Goal: Information Seeking & Learning: Check status

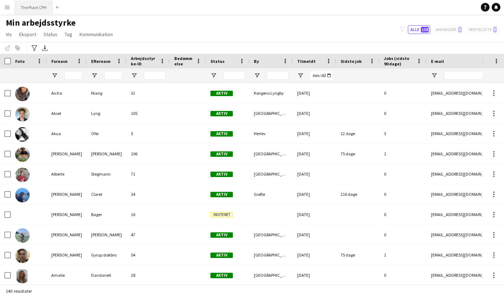
click at [32, 6] on button "The Plant CPH Luk" at bounding box center [34, 7] width 38 height 14
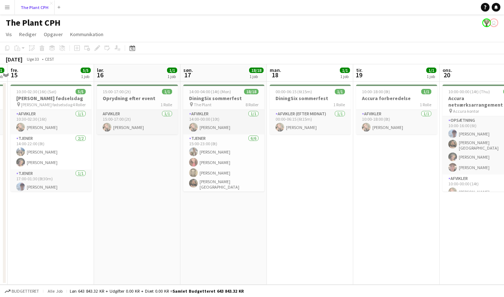
scroll to position [0, 162]
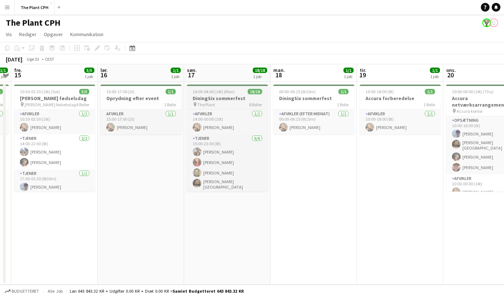
click at [235, 91] on div "14:00-04:00 (14t) (Mon) 18/18" at bounding box center [227, 91] width 81 height 5
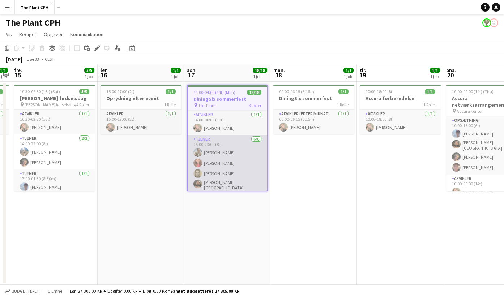
click at [228, 149] on app-card-role "Tjener [DATE] 15:00-23:00 (8t) [PERSON_NAME] [PERSON_NAME] [PERSON_NAME]-Peters…" at bounding box center [228, 174] width 80 height 79
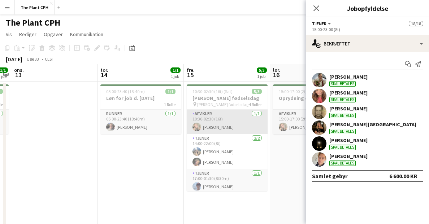
click at [210, 119] on app-card-role "Afvikler [DATE] 10:30-02:30 (16t) [PERSON_NAME]" at bounding box center [227, 122] width 81 height 25
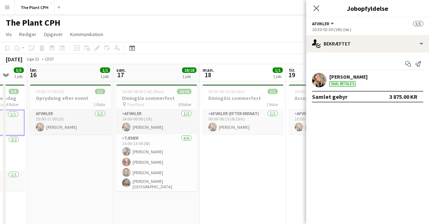
scroll to position [0, 233]
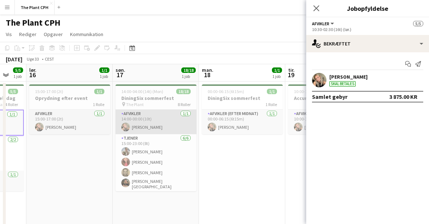
click at [155, 124] on app-card-role "Afvikler [DATE] 14:00-00:00 (10t) [PERSON_NAME]" at bounding box center [156, 122] width 81 height 25
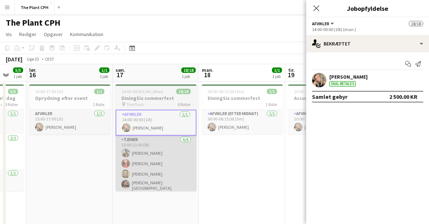
click at [151, 164] on app-card-role "Tjener [DATE] 15:00-23:00 (8t) [PERSON_NAME] [PERSON_NAME] [PERSON_NAME]-Peters…" at bounding box center [156, 175] width 81 height 79
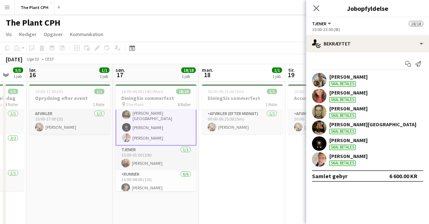
scroll to position [99, 0]
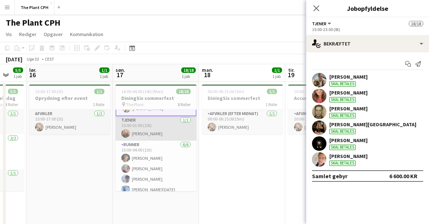
click at [163, 136] on app-card-role "Tjener [DATE] 15:00-01:00 (10t) [PERSON_NAME]" at bounding box center [156, 128] width 81 height 25
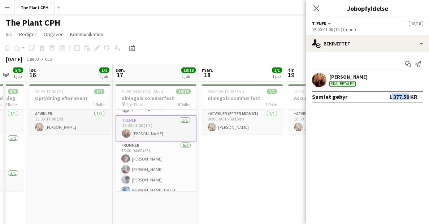
drag, startPoint x: 388, startPoint y: 97, endPoint x: 406, endPoint y: 95, distance: 17.8
click at [406, 95] on div "Samlet gebyr 1 377.50 KR" at bounding box center [367, 97] width 111 height 12
copy div "1 377.5"
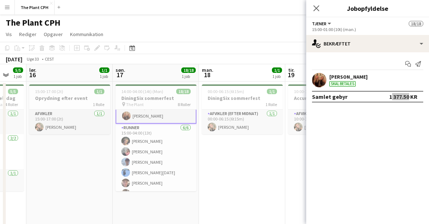
scroll to position [119, 0]
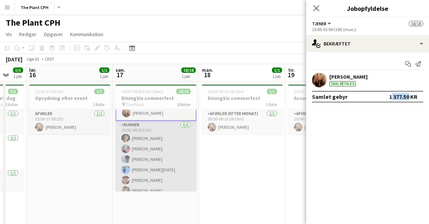
click at [147, 142] on app-card-role "Runner [DATE] 15:00-04:00 (13t) [PERSON_NAME] [PERSON_NAME] [PERSON_NAME] [PERS…" at bounding box center [156, 159] width 81 height 77
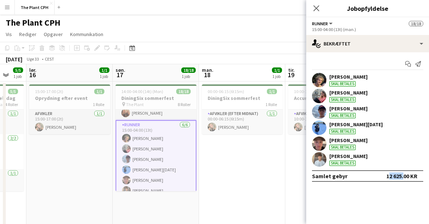
drag, startPoint x: 385, startPoint y: 175, endPoint x: 402, endPoint y: 176, distance: 16.6
click at [402, 176] on div "12 625.00 KR" at bounding box center [402, 176] width 31 height 7
copy div "12 625"
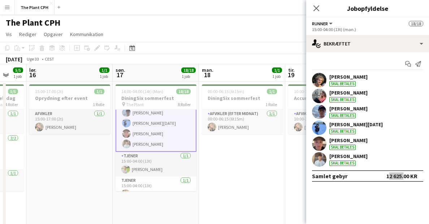
scroll to position [198, 0]
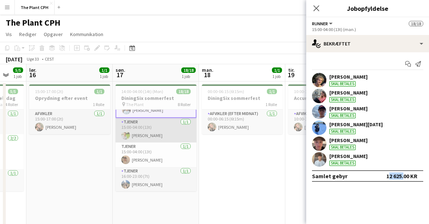
click at [150, 126] on app-card-role "Tjener [DATE] 15:00-04:00 (13t) [PERSON_NAME]" at bounding box center [156, 130] width 81 height 25
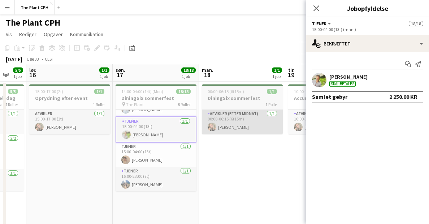
scroll to position [198, 0]
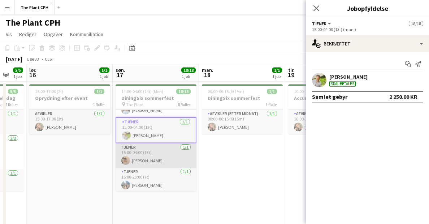
click at [155, 153] on app-card-role "Tjener [DATE] 15:00-04:00 (13t) [PERSON_NAME]" at bounding box center [156, 155] width 81 height 25
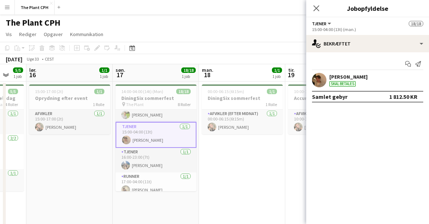
scroll to position [221, 0]
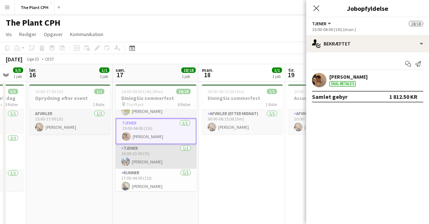
click at [157, 155] on app-card-role "Tjener [DATE] 16:00-23:00 (7t) [PERSON_NAME]" at bounding box center [156, 157] width 81 height 25
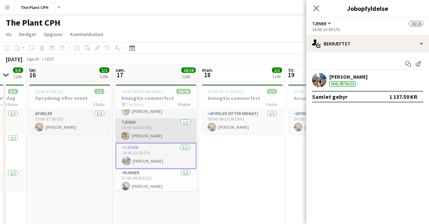
click at [157, 128] on app-card-role "Tjener [DATE] 15:00-04:00 (13t) [PERSON_NAME]" at bounding box center [156, 131] width 81 height 25
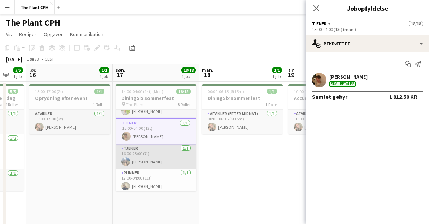
click at [156, 151] on app-card-role "Tjener [DATE] 16:00-23:00 (7t) [PERSON_NAME]" at bounding box center [156, 157] width 81 height 25
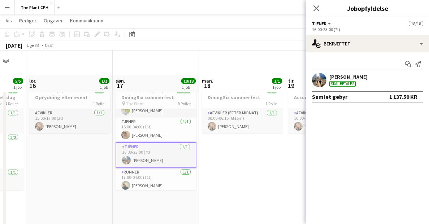
scroll to position [40, 0]
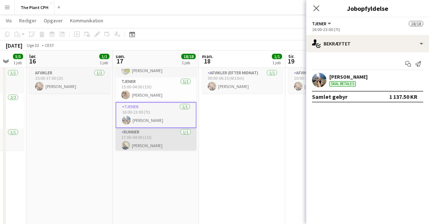
click at [138, 144] on app-card-role "Runner [DATE] 17:00-04:00 (11t) [PERSON_NAME]" at bounding box center [156, 140] width 81 height 25
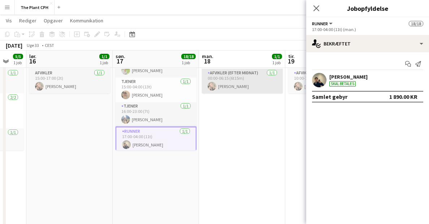
click at [236, 82] on app-card-role "Afvikler (efter midnat) [DATE] 00:00-06:15 (6t15m) [PERSON_NAME]" at bounding box center [242, 81] width 81 height 25
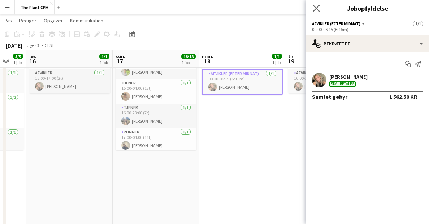
click at [312, 9] on app-icon "Luk pop-in" at bounding box center [317, 8] width 10 height 10
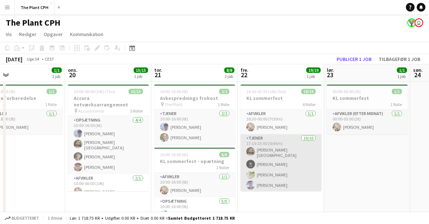
scroll to position [1, 0]
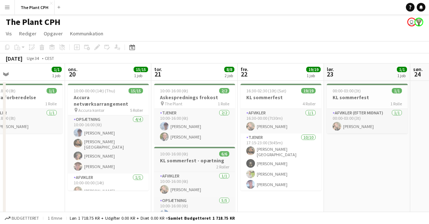
click at [192, 162] on h3 "KL sommerfest - opætning" at bounding box center [194, 161] width 81 height 7
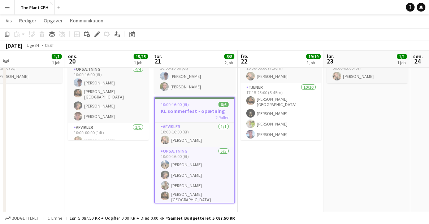
scroll to position [9, 0]
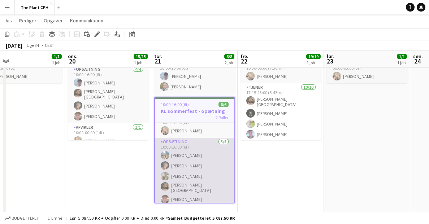
click at [186, 160] on app-card-role "Opsætning [DATE] 10:00-16:00 (6t) [PERSON_NAME] [PERSON_NAME] [PERSON_NAME] [PE…" at bounding box center [195, 172] width 80 height 69
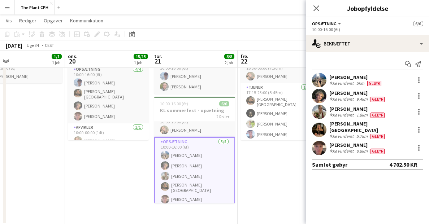
scroll to position [0, 0]
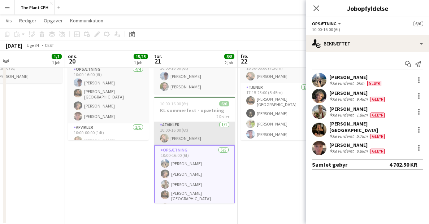
click at [195, 131] on app-card-role "Afvikler [DATE] 10:00-16:00 (6t) [PERSON_NAME]" at bounding box center [194, 133] width 81 height 25
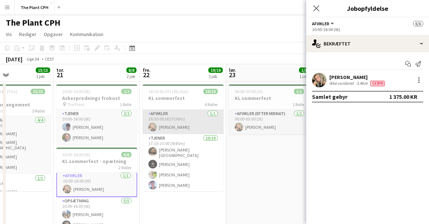
click at [174, 125] on app-card-role "Afvikler [DATE] 16:30-00:00 (7t30m) [PERSON_NAME]" at bounding box center [183, 122] width 81 height 25
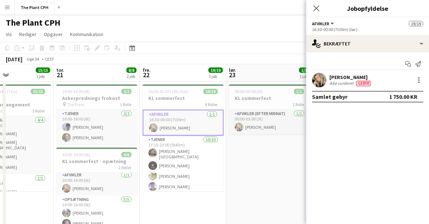
scroll to position [1, 0]
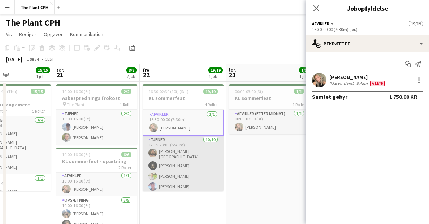
click at [184, 164] on app-card-role "Tjener [DATE] 17:15-23:00 (5t45m) [PERSON_NAME]-[PERSON_NAME] [PERSON_NAME] [PE…" at bounding box center [183, 196] width 81 height 121
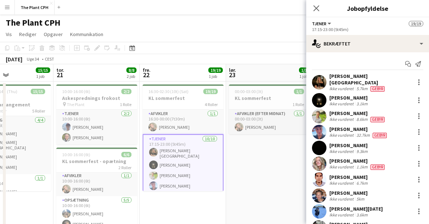
scroll to position [27, 0]
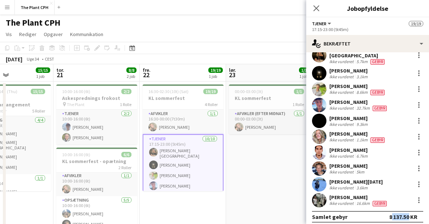
drag, startPoint x: 389, startPoint y: 213, endPoint x: 406, endPoint y: 213, distance: 17.0
click at [406, 214] on div "8 137.50 KR" at bounding box center [404, 217] width 28 height 7
copy div "8 137.5"
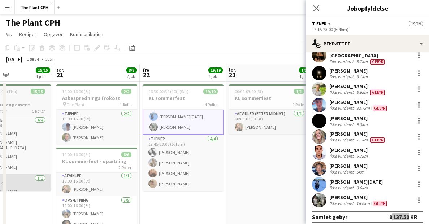
scroll to position [124, 0]
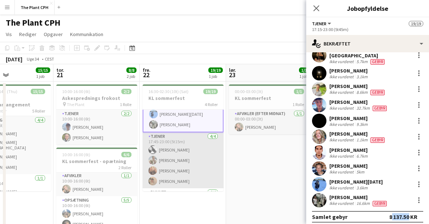
click at [179, 159] on app-card-role "Tjener [DATE] 17:45-23:00 (5t15m) [PERSON_NAME] [PERSON_NAME] [PERSON_NAME] [PE…" at bounding box center [183, 161] width 81 height 56
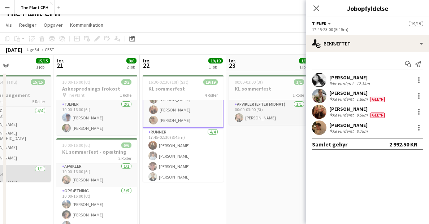
scroll to position [10, 0]
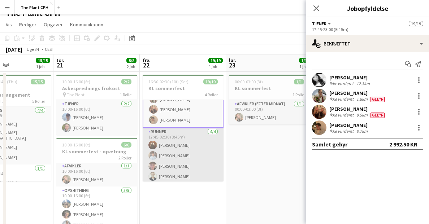
click at [175, 153] on app-card-role "Runner [DATE] 17:45-02:30 (8t45m) [PERSON_NAME] [PERSON_NAME] [PERSON_NAME] [PE…" at bounding box center [183, 156] width 81 height 56
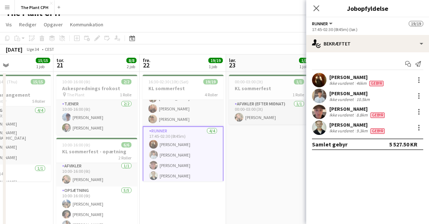
scroll to position [175, 0]
drag, startPoint x: 389, startPoint y: 145, endPoint x: 407, endPoint y: 143, distance: 18.1
click at [407, 143] on div "5 527.50 KR" at bounding box center [404, 144] width 28 height 7
copy div "5 527.5"
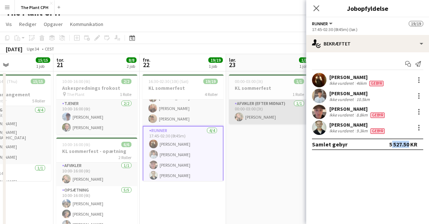
click at [258, 118] on app-card-role "Afvikler (efter midnat) [DATE] 00:00-03:00 (3t) [PERSON_NAME]" at bounding box center [269, 112] width 81 height 25
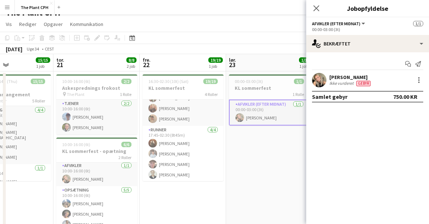
scroll to position [174, 0]
click at [317, 7] on icon "Luk pop-in" at bounding box center [316, 8] width 7 height 7
